Goal: Task Accomplishment & Management: Use online tool/utility

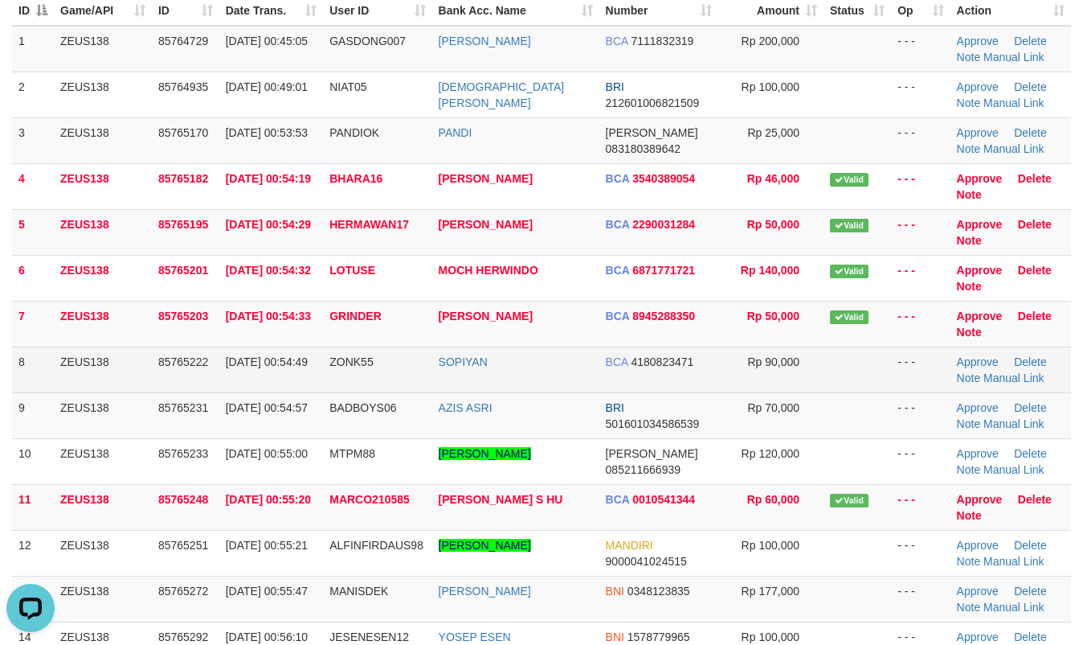
drag, startPoint x: 825, startPoint y: 386, endPoint x: 850, endPoint y: 387, distance: 25.0
click at [826, 386] on td at bounding box center [858, 369] width 68 height 46
click at [863, 384] on td at bounding box center [858, 369] width 68 height 46
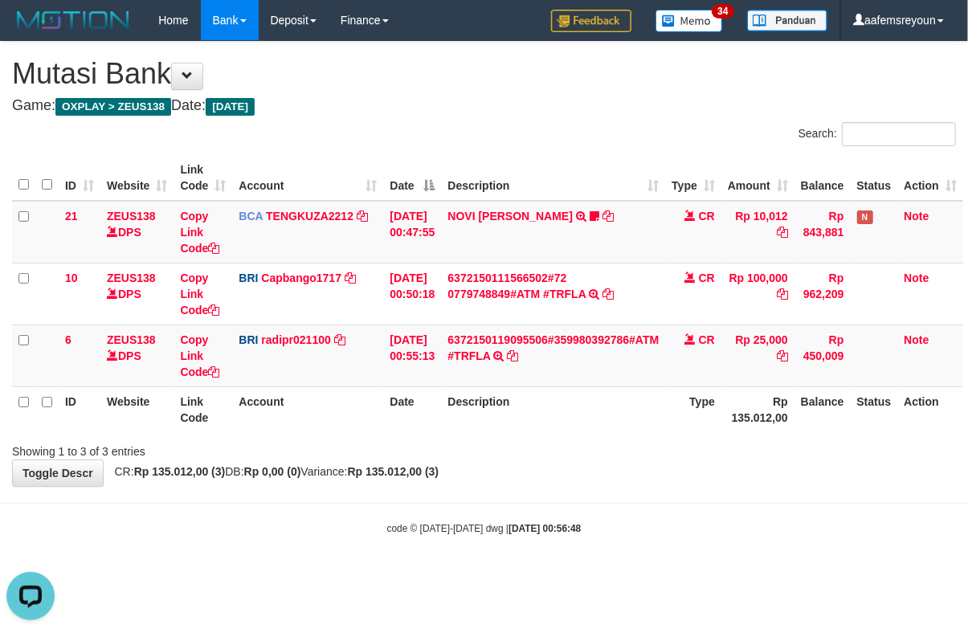
drag, startPoint x: 0, startPoint y: 0, endPoint x: 396, endPoint y: 485, distance: 626.6
click at [396, 485] on div "**********" at bounding box center [484, 264] width 968 height 444
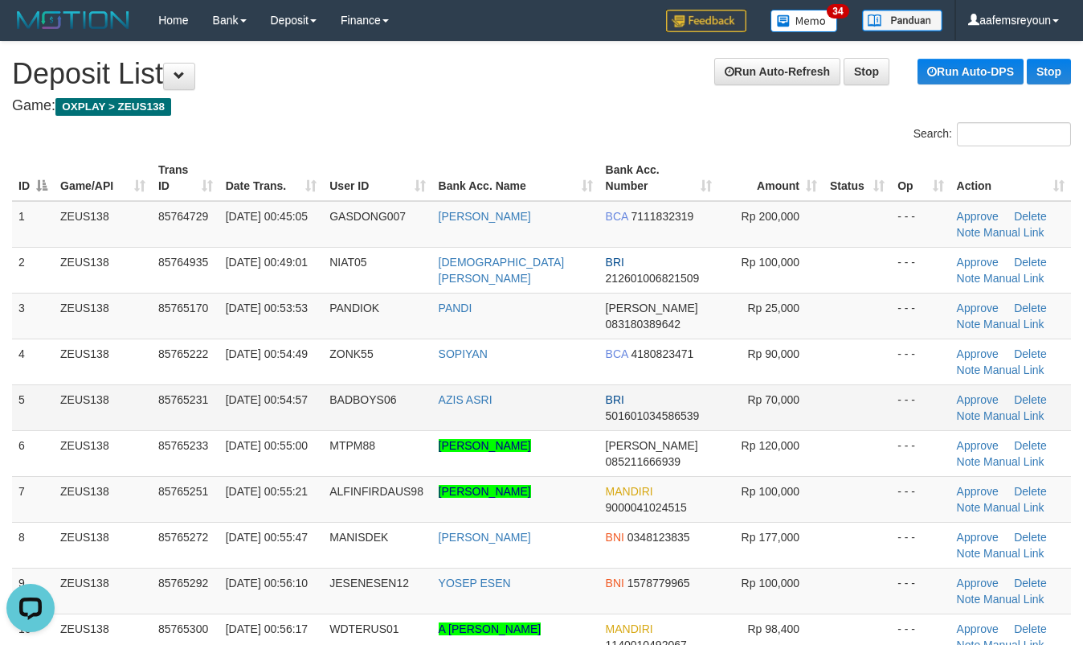
click at [824, 399] on td at bounding box center [858, 407] width 68 height 46
click at [764, 406] on td "Rp 70,000" at bounding box center [771, 407] width 105 height 46
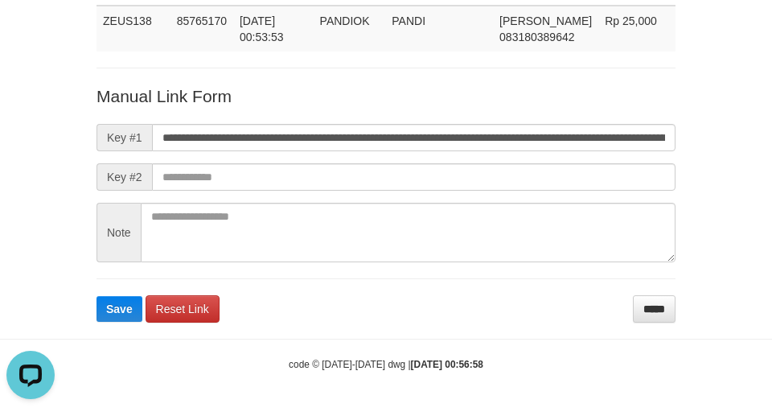
scroll to position [0, 969]
type input "**********"
click at [96, 296] on button "Save" at bounding box center [119, 309] width 46 height 26
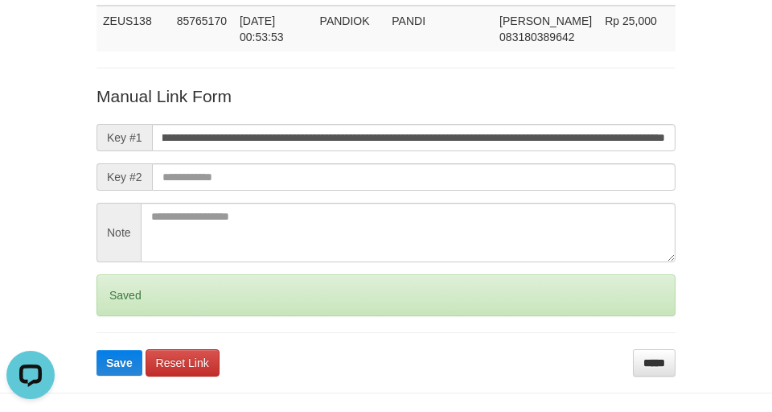
click at [96, 350] on button "Save" at bounding box center [119, 363] width 46 height 26
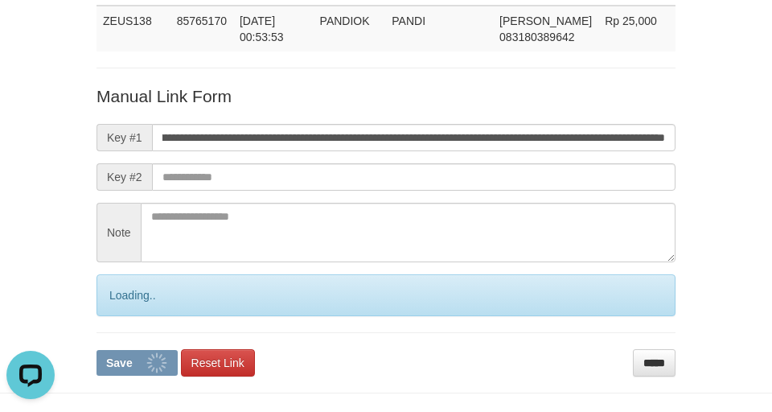
click at [96, 350] on button "Save" at bounding box center [136, 363] width 81 height 26
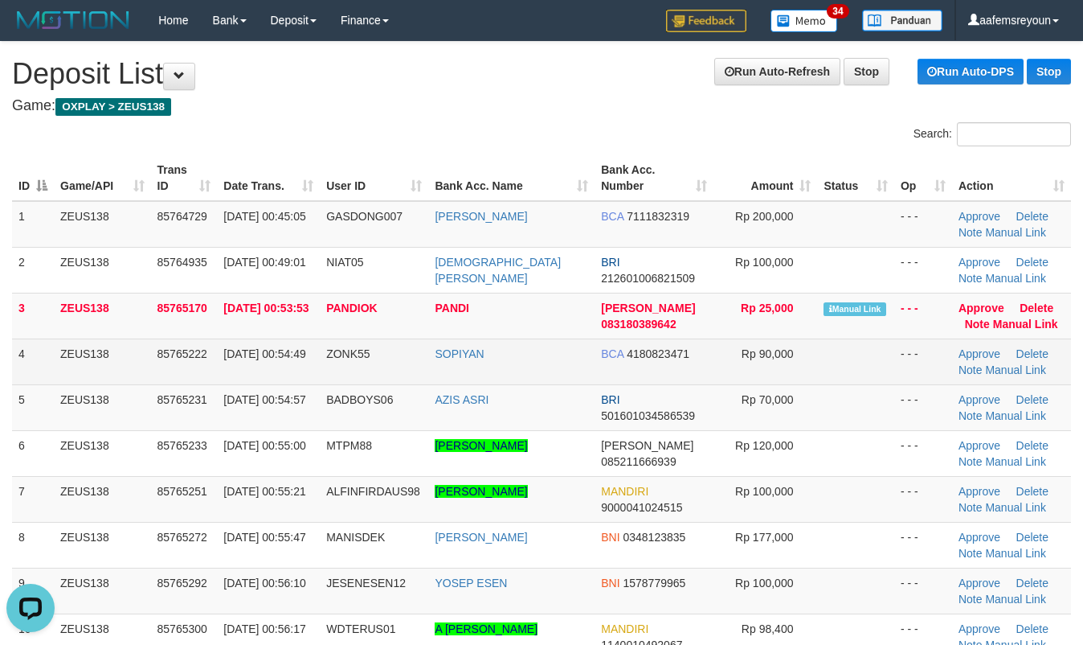
click at [872, 383] on td at bounding box center [855, 361] width 76 height 46
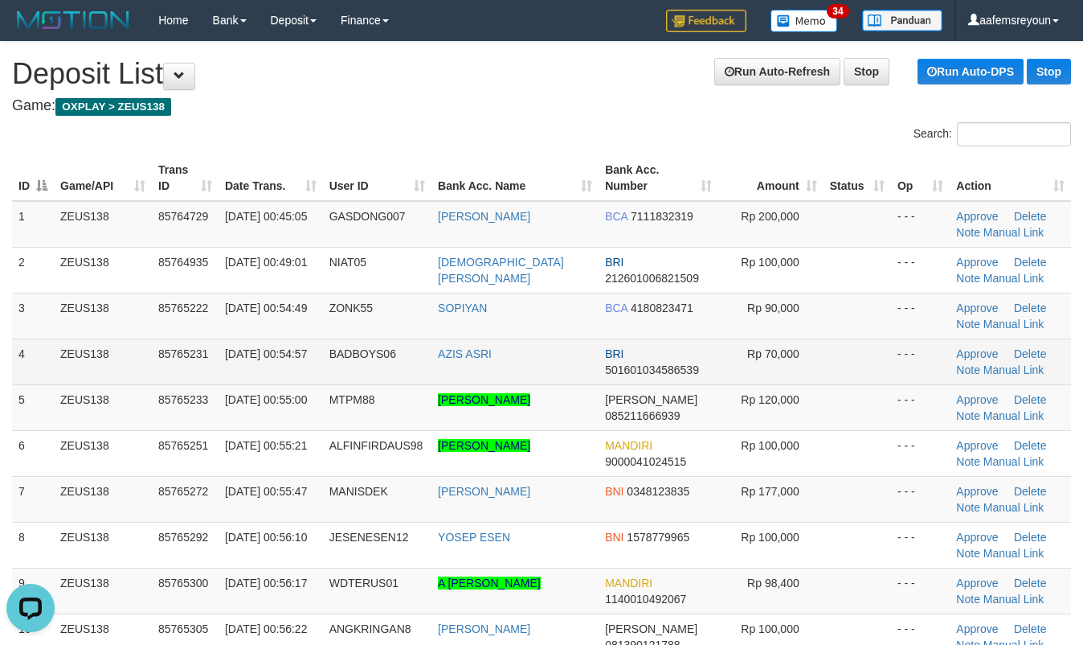
click at [843, 346] on td at bounding box center [858, 361] width 68 height 46
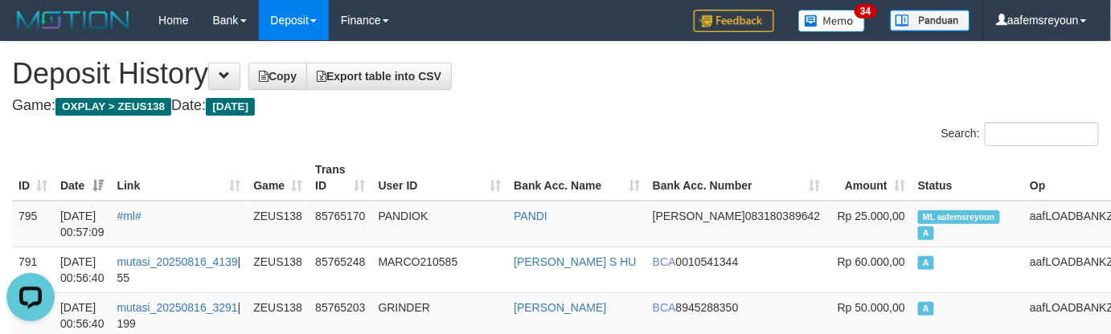
drag, startPoint x: 530, startPoint y: 155, endPoint x: 496, endPoint y: 187, distance: 47.2
click at [508, 156] on th "User ID" at bounding box center [440, 178] width 136 height 46
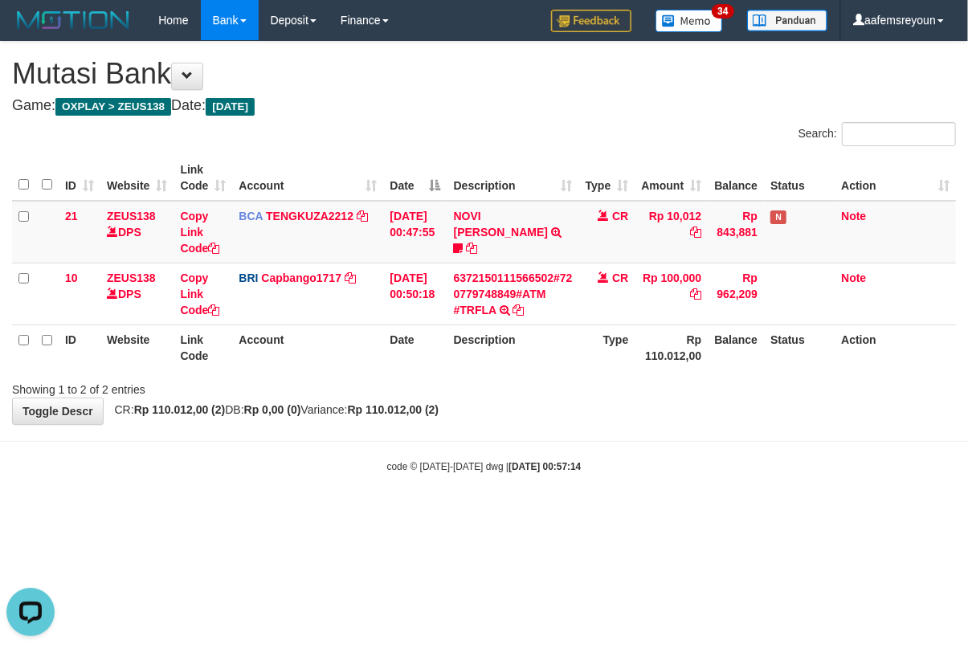
drag, startPoint x: 483, startPoint y: 413, endPoint x: 1, endPoint y: 380, distance: 483.4
click at [477, 413] on div "**********" at bounding box center [484, 233] width 968 height 383
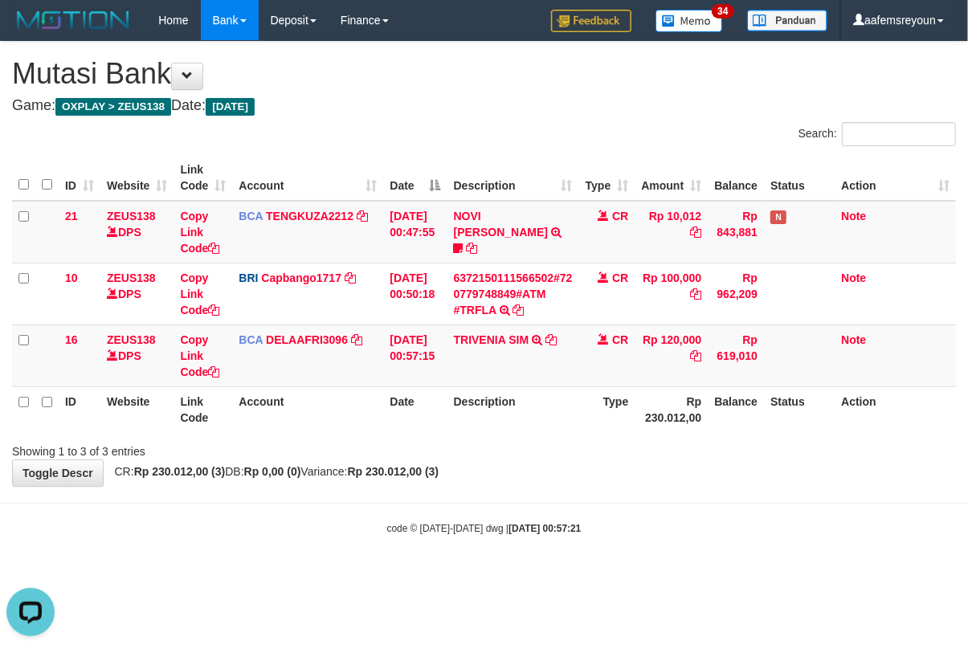
click at [599, 441] on div "Showing 1 to 3 of 3 entries" at bounding box center [484, 448] width 968 height 23
click at [315, 335] on link "DELAAFRI3096" at bounding box center [307, 340] width 82 height 13
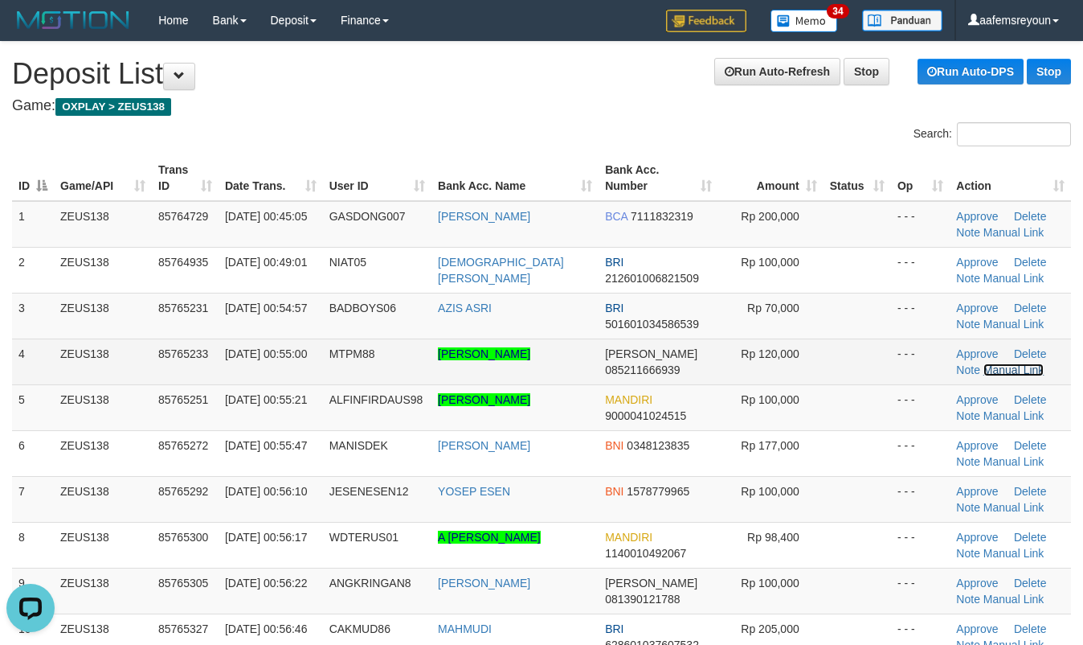
click at [1007, 368] on link "Manual Link" at bounding box center [1014, 369] width 61 height 13
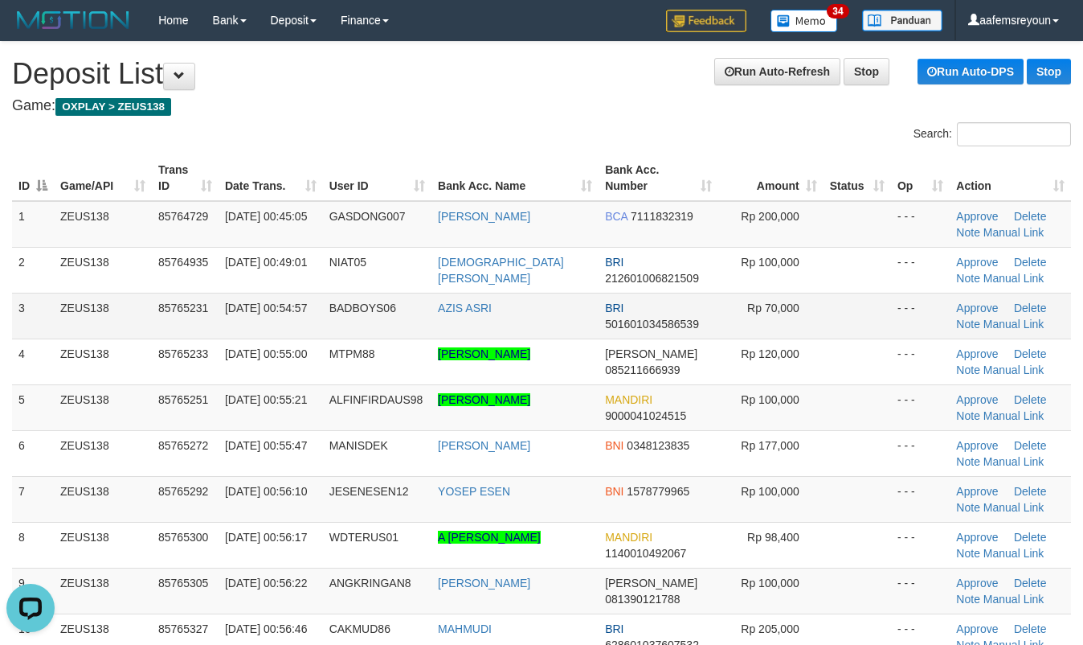
click at [873, 307] on td at bounding box center [858, 316] width 68 height 46
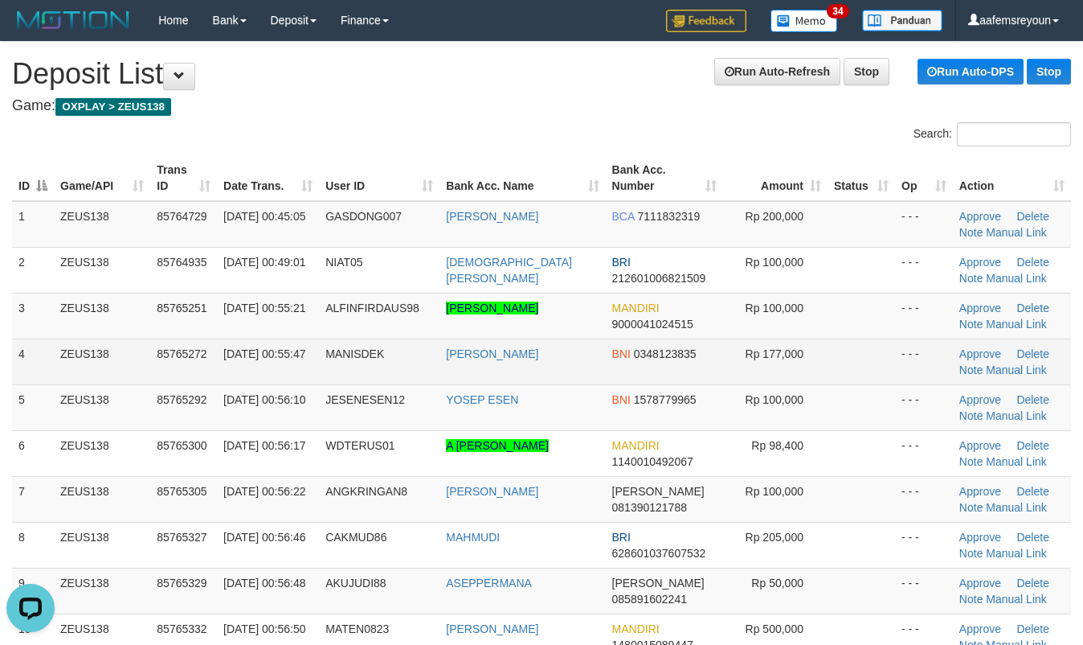
click at [815, 377] on td "Rp 177,000" at bounding box center [775, 361] width 104 height 46
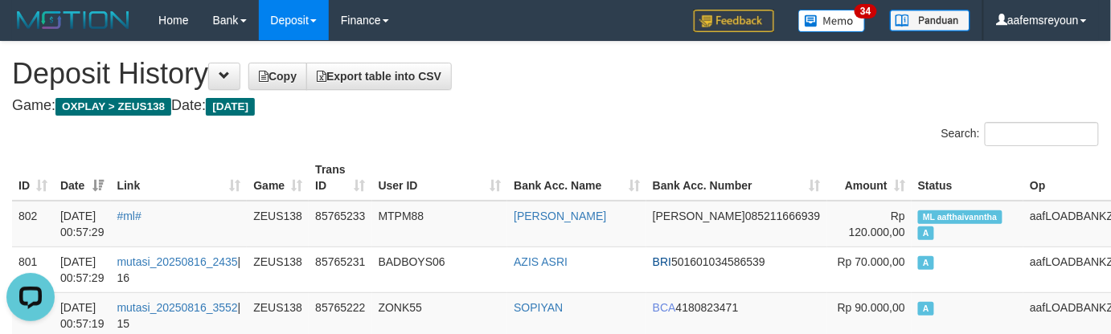
click at [531, 138] on div "Search:" at bounding box center [555, 136] width 1111 height 28
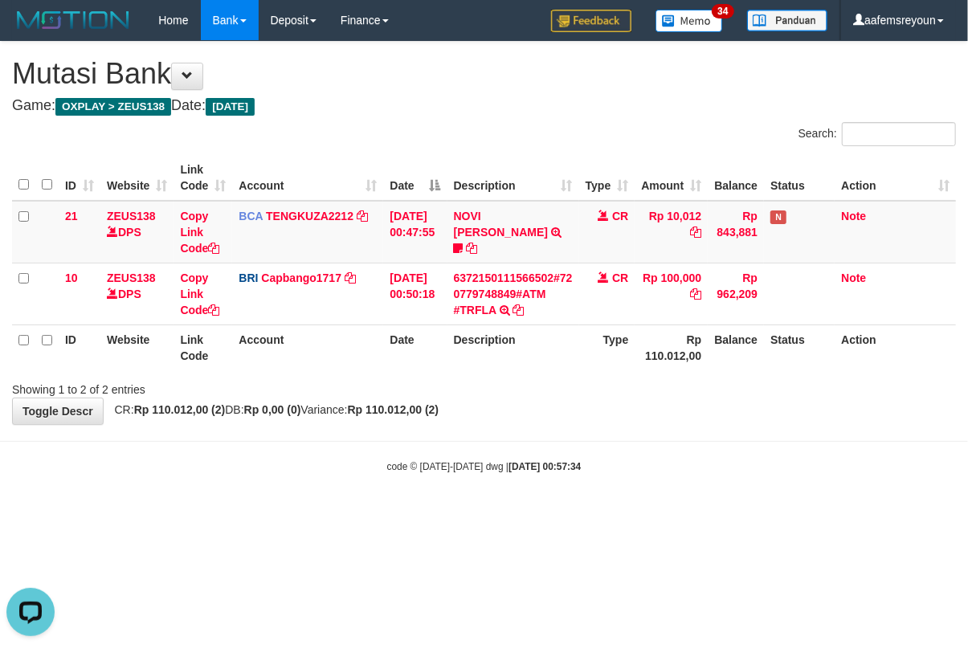
drag, startPoint x: 715, startPoint y: 438, endPoint x: 694, endPoint y: 434, distance: 21.3
click at [715, 437] on body "Toggle navigation Home Bank Account List Mutasi Bank Search Sync Note Mutasi De…" at bounding box center [484, 257] width 968 height 514
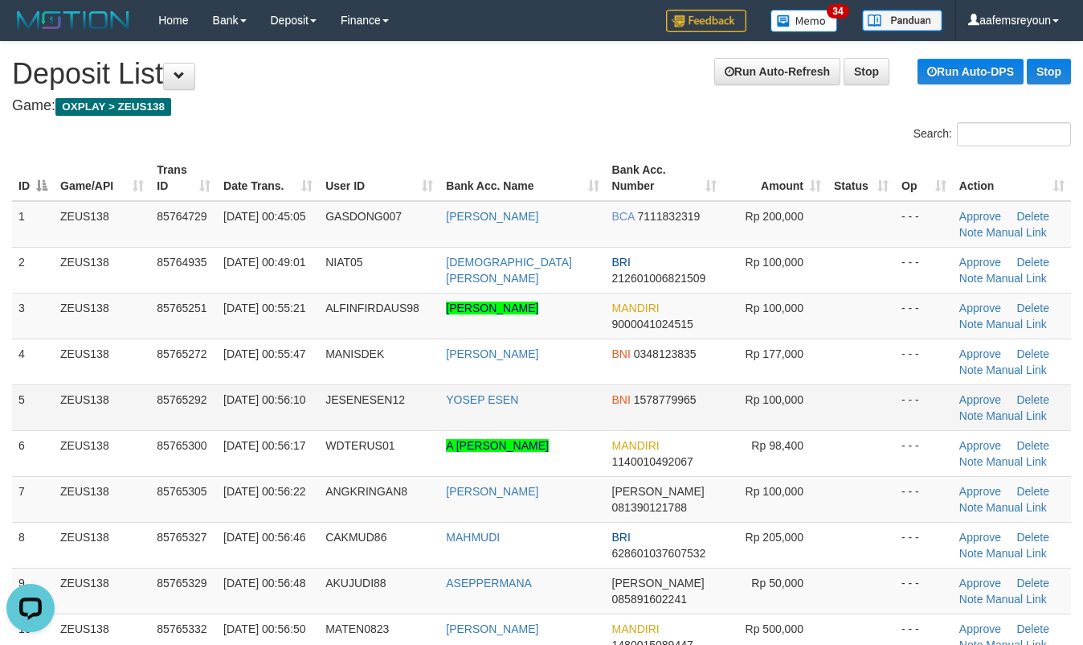
click at [772, 396] on span "Rp 100,000" at bounding box center [775, 399] width 58 height 13
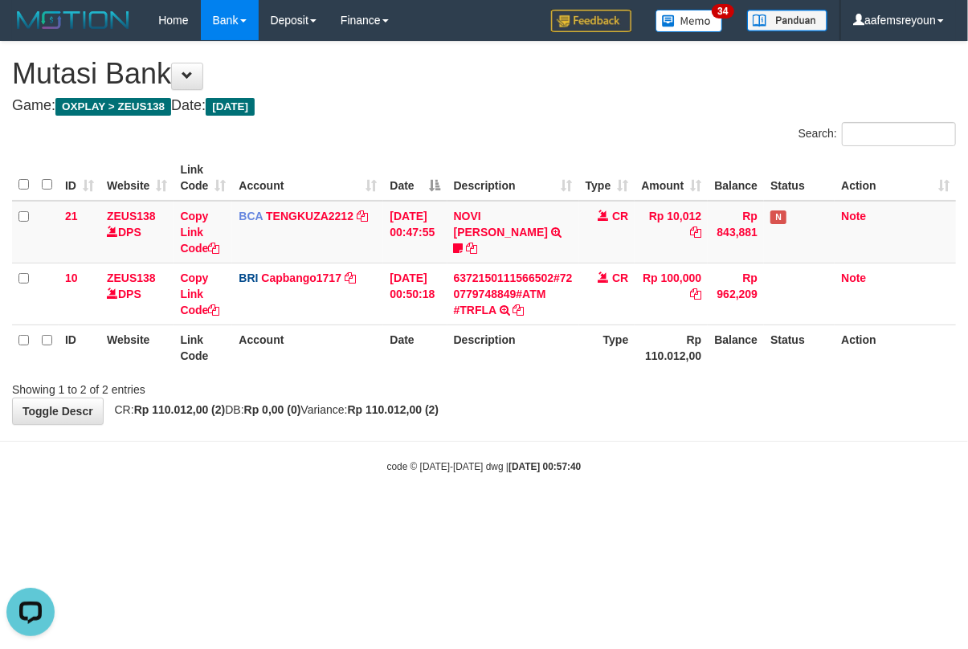
click at [585, 489] on body "Toggle navigation Home Bank Account List Mutasi Bank Search Sync Note Mutasi De…" at bounding box center [484, 257] width 968 height 514
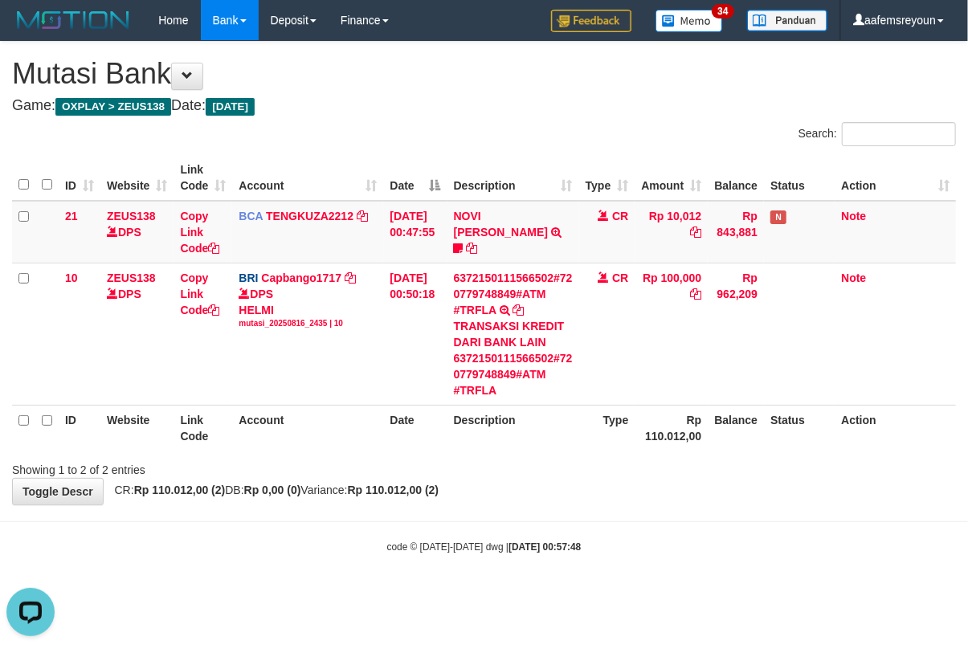
drag, startPoint x: 534, startPoint y: 496, endPoint x: 519, endPoint y: 492, distance: 15.0
click at [532, 495] on div "**********" at bounding box center [484, 273] width 968 height 463
